Goal: Task Accomplishment & Management: Complete application form

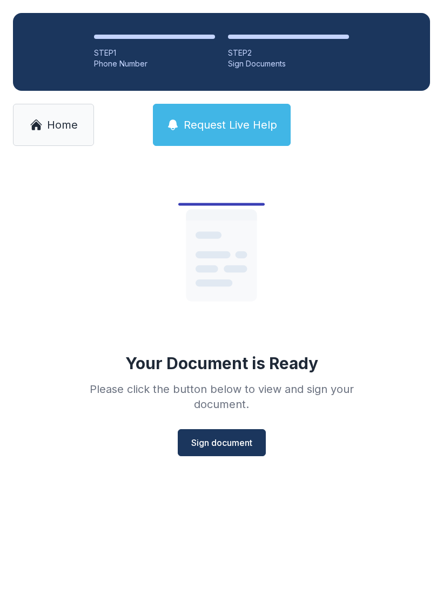
click at [47, 123] on span "Home" at bounding box center [62, 124] width 31 height 15
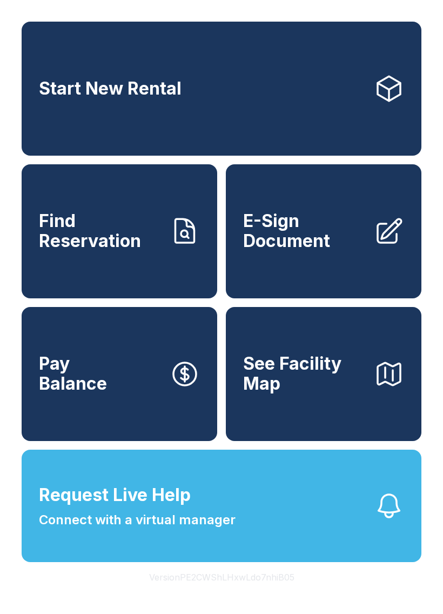
click at [307, 238] on span "E-Sign Document" at bounding box center [304, 230] width 122 height 39
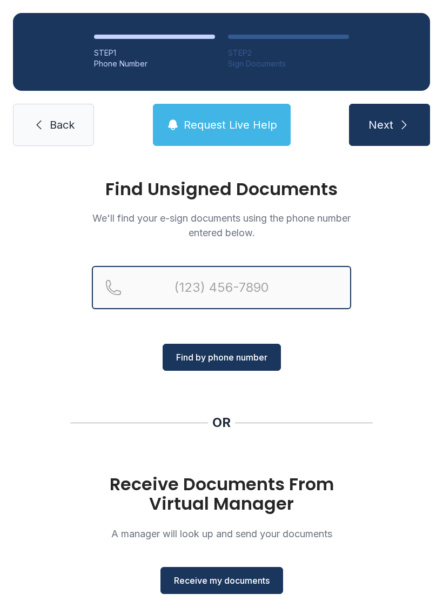
click at [204, 281] on input "Reservation phone number" at bounding box center [221, 287] width 259 height 43
type input "("
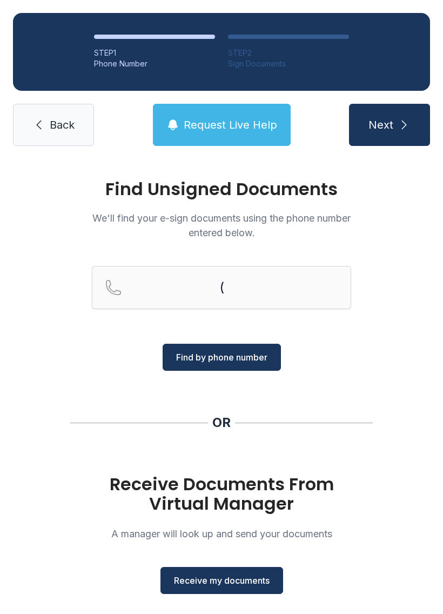
click at [68, 300] on div "Find Unsigned Documents We'll find your e-sign documents using the phone number…" at bounding box center [221, 398] width 443 height 478
click at [237, 582] on span "Receive my documents" at bounding box center [222, 580] width 96 height 13
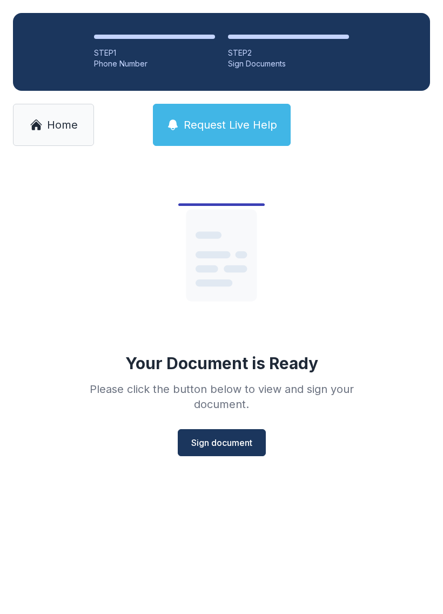
click at [228, 447] on span "Sign document" at bounding box center [221, 442] width 61 height 13
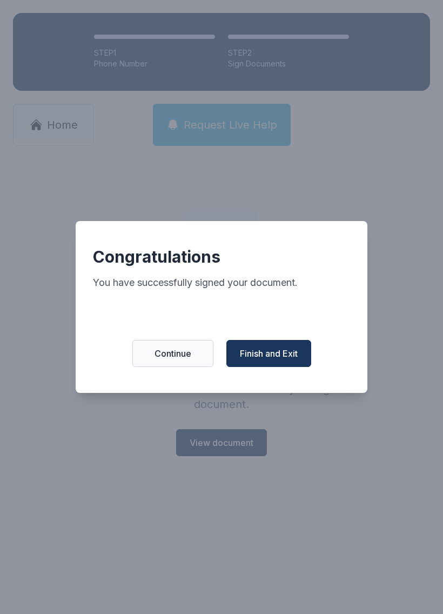
click at [276, 358] on span "Finish and Exit" at bounding box center [269, 353] width 58 height 13
